Goal: Find specific page/section: Find specific page/section

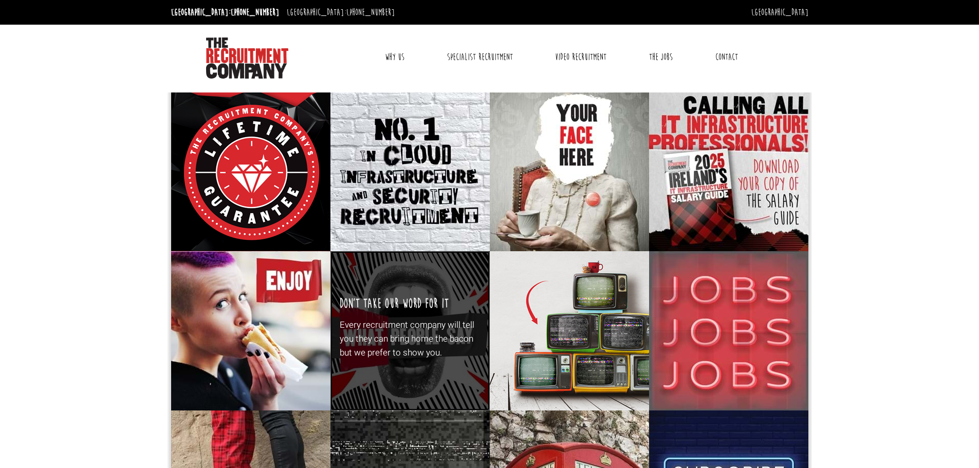
click at [425, 324] on p "Every recruitment company will tell you they can bring home the bacon but we pr…" at bounding box center [410, 339] width 140 height 42
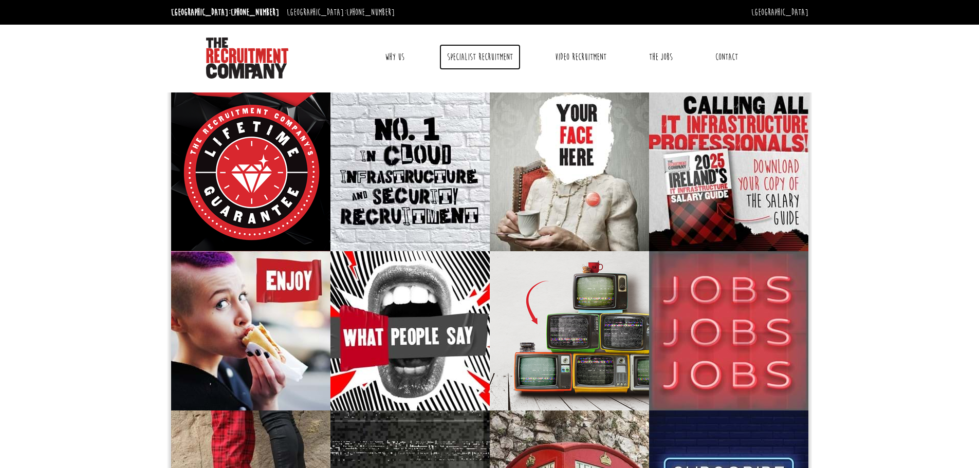
click at [472, 53] on link "Specialist Recruitment" at bounding box center [479, 57] width 81 height 26
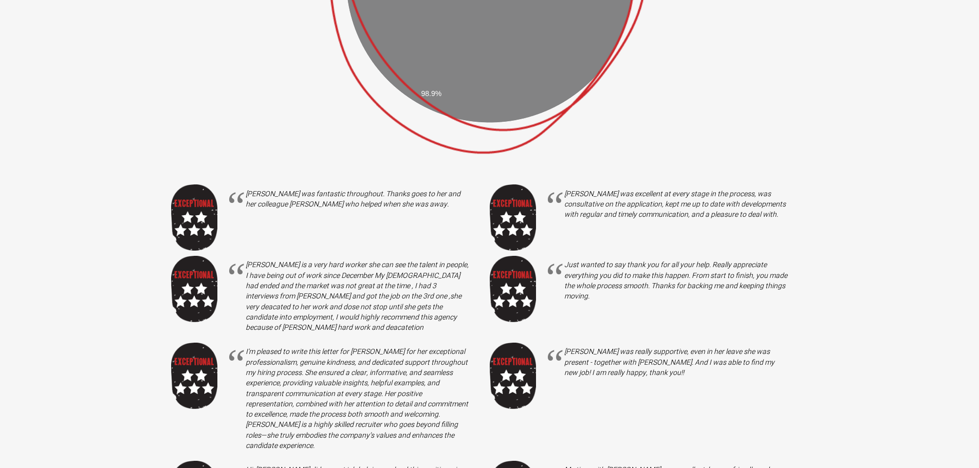
scroll to position [668, 0]
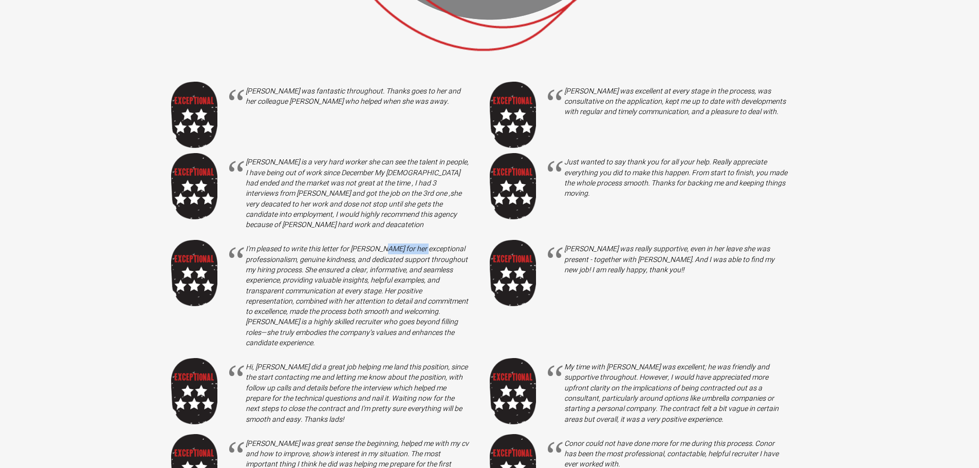
drag, startPoint x: 392, startPoint y: 235, endPoint x: 350, endPoint y: 239, distance: 41.9
click at [350, 244] on p "I'm pleased to write this letter for [PERSON_NAME] for her exceptional professi…" at bounding box center [357, 296] width 223 height 104
copy p "[PERSON_NAME]"
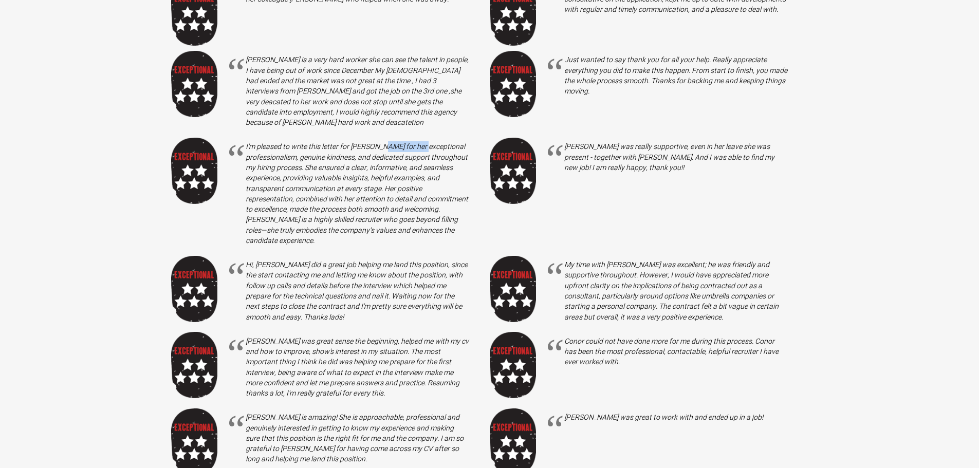
scroll to position [771, 0]
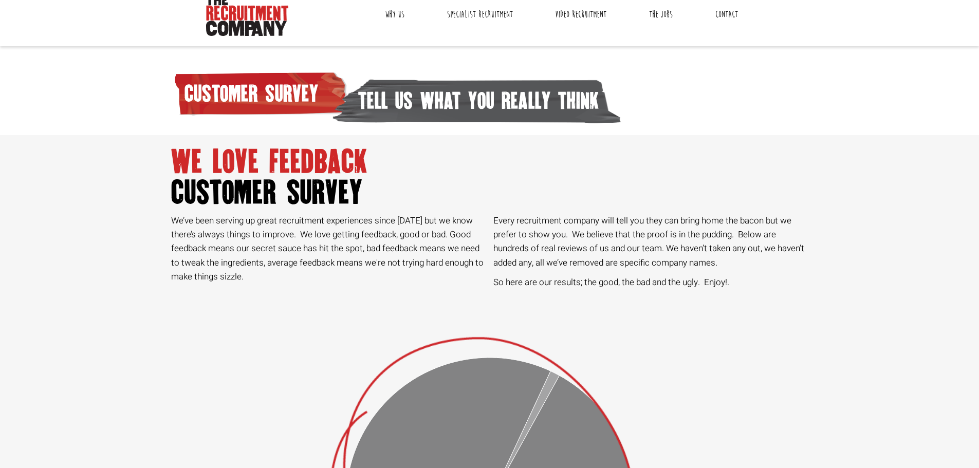
scroll to position [0, 0]
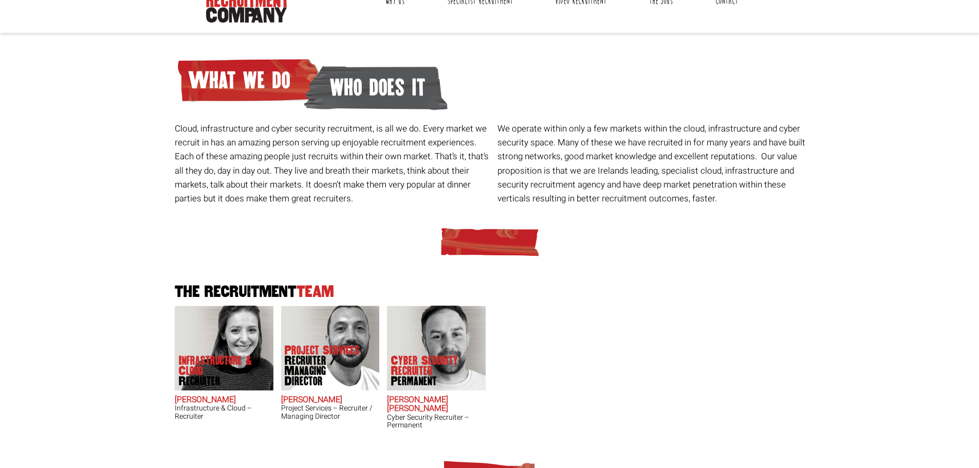
scroll to position [103, 0]
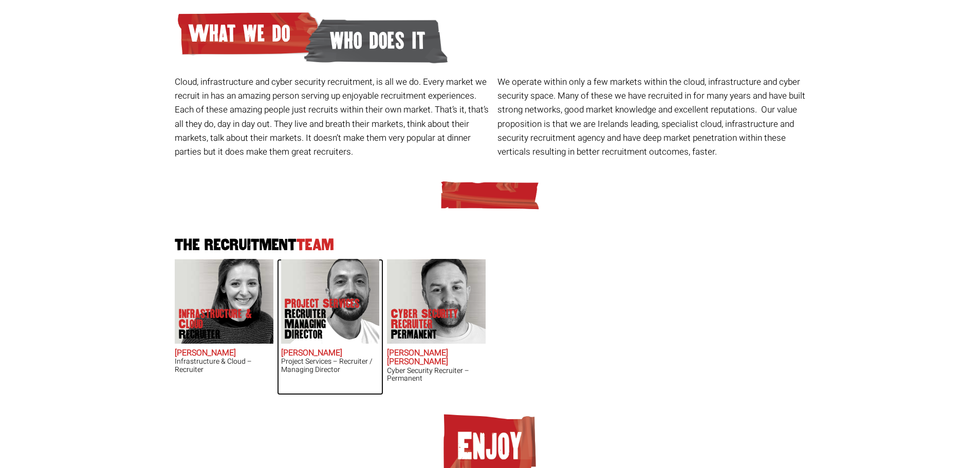
click at [333, 315] on p "Project Services Recruiter / Managing Director" at bounding box center [326, 319] width 82 height 41
